Goal: Information Seeking & Learning: Learn about a topic

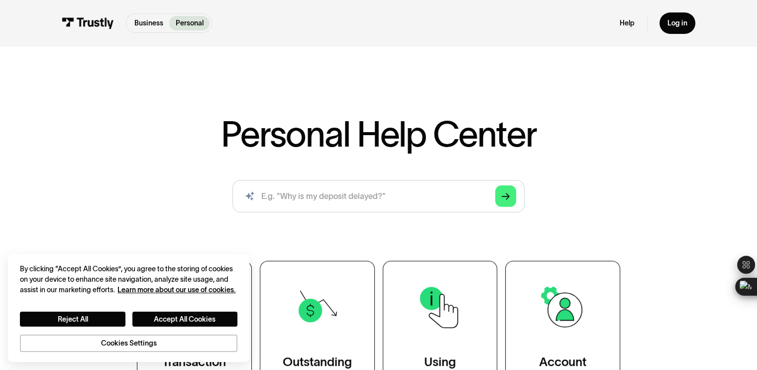
click at [126, 148] on div "Personal Help Center AI-powered search ( 1 / 4 ) Type your question and our sma…" at bounding box center [379, 262] width 584 height 290
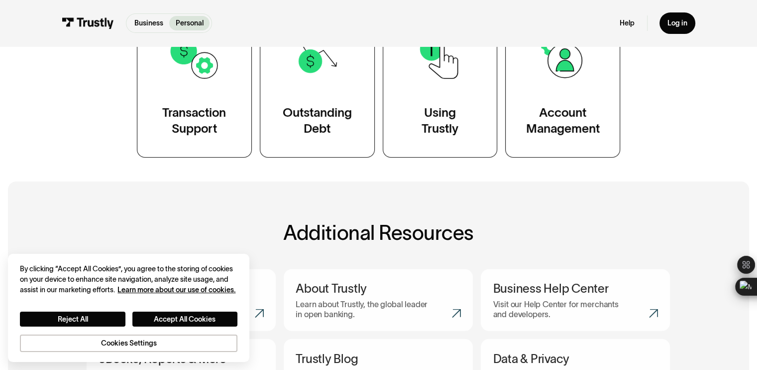
scroll to position [50, 0]
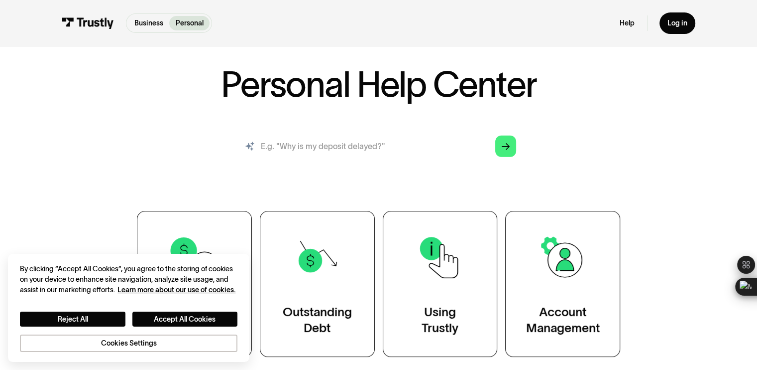
click at [386, 147] on input "search" at bounding box center [379, 146] width 292 height 32
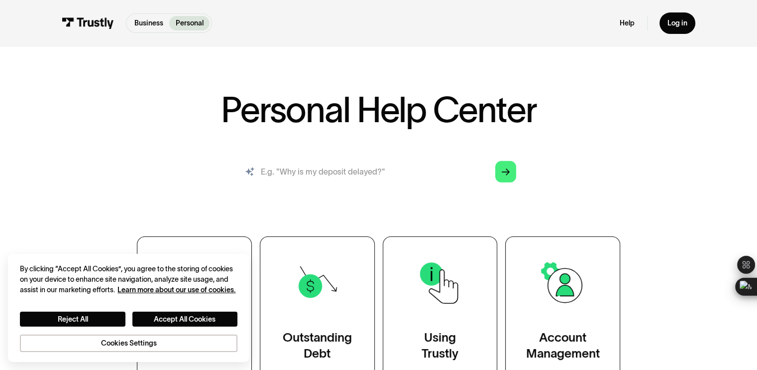
scroll to position [0, 0]
